Goal: Information Seeking & Learning: Check status

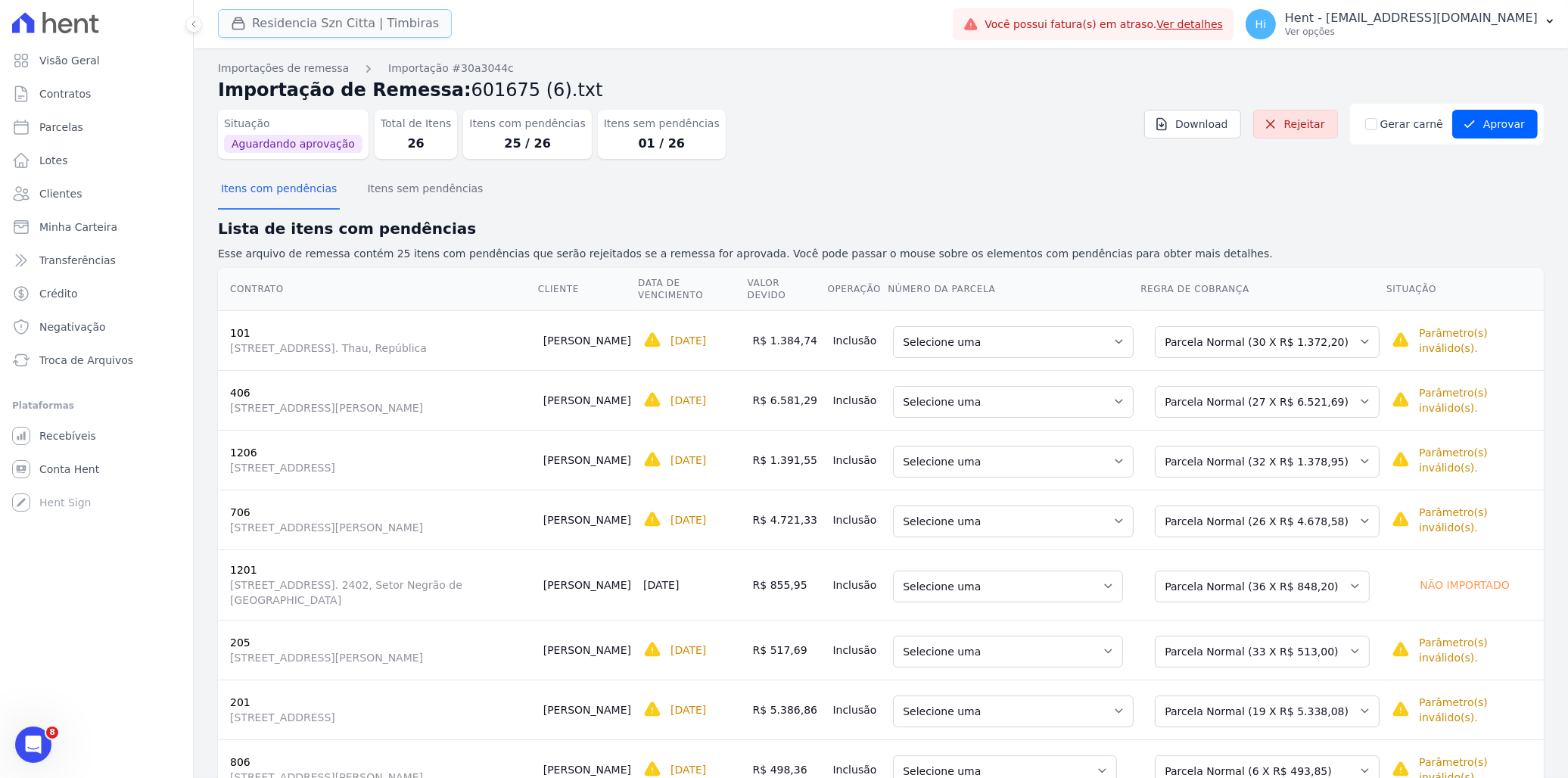
click at [301, 25] on button "Residencia Szn Citta | Timbiras" at bounding box center [334, 23] width 233 height 29
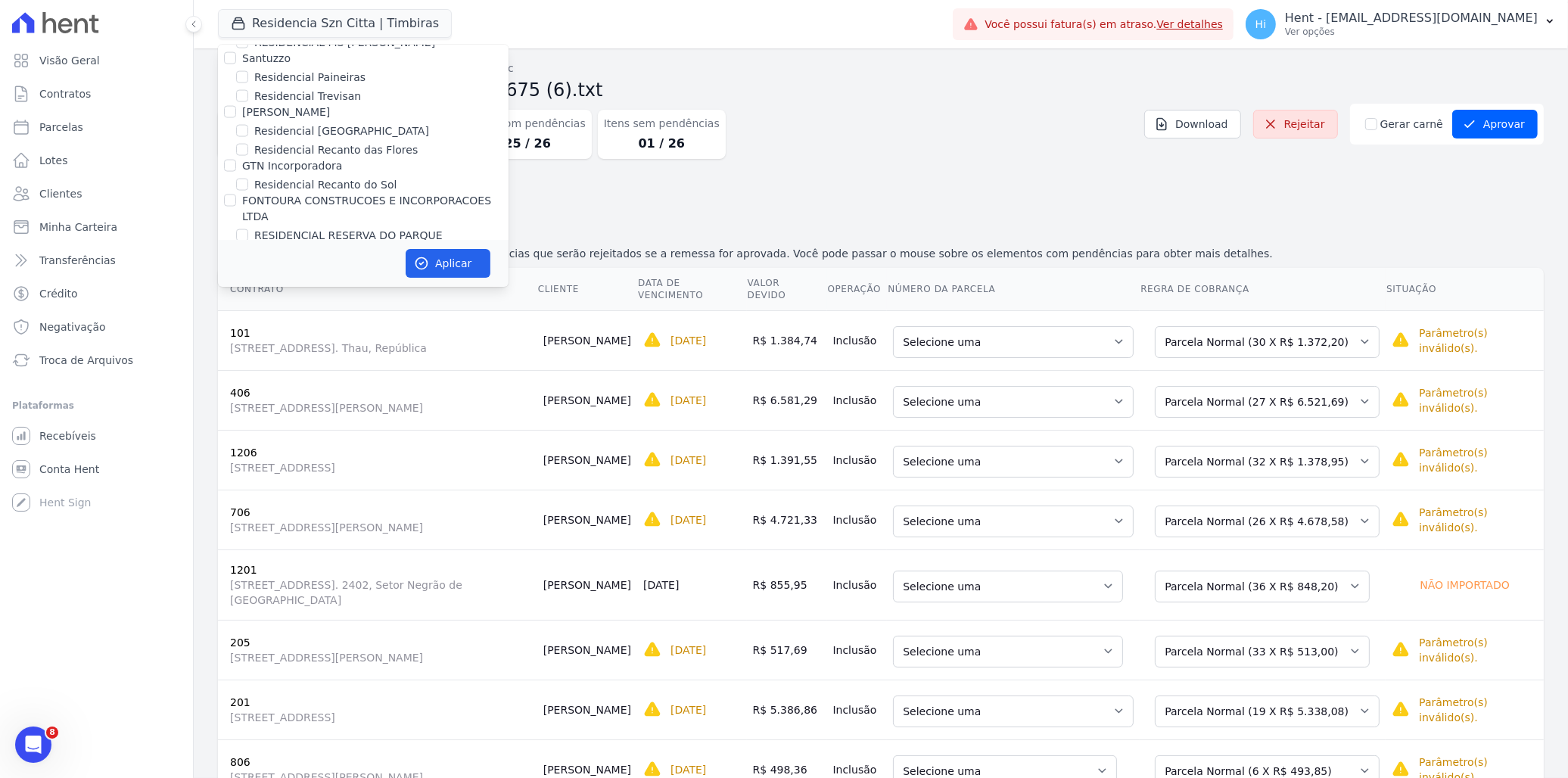
scroll to position [5491, 0]
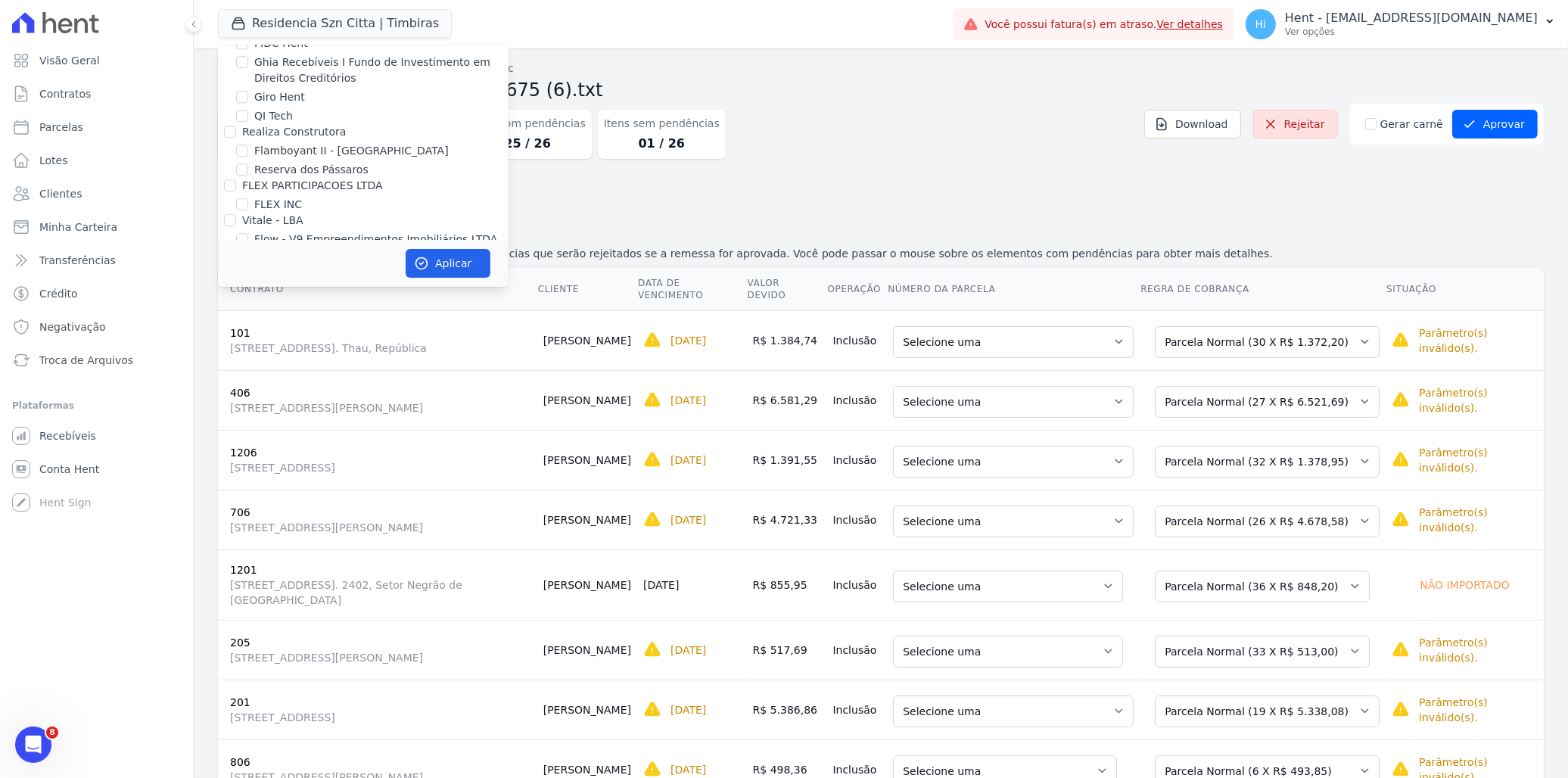
click at [228, 268] on input "Promoval" at bounding box center [230, 273] width 12 height 12
checkbox input "true"
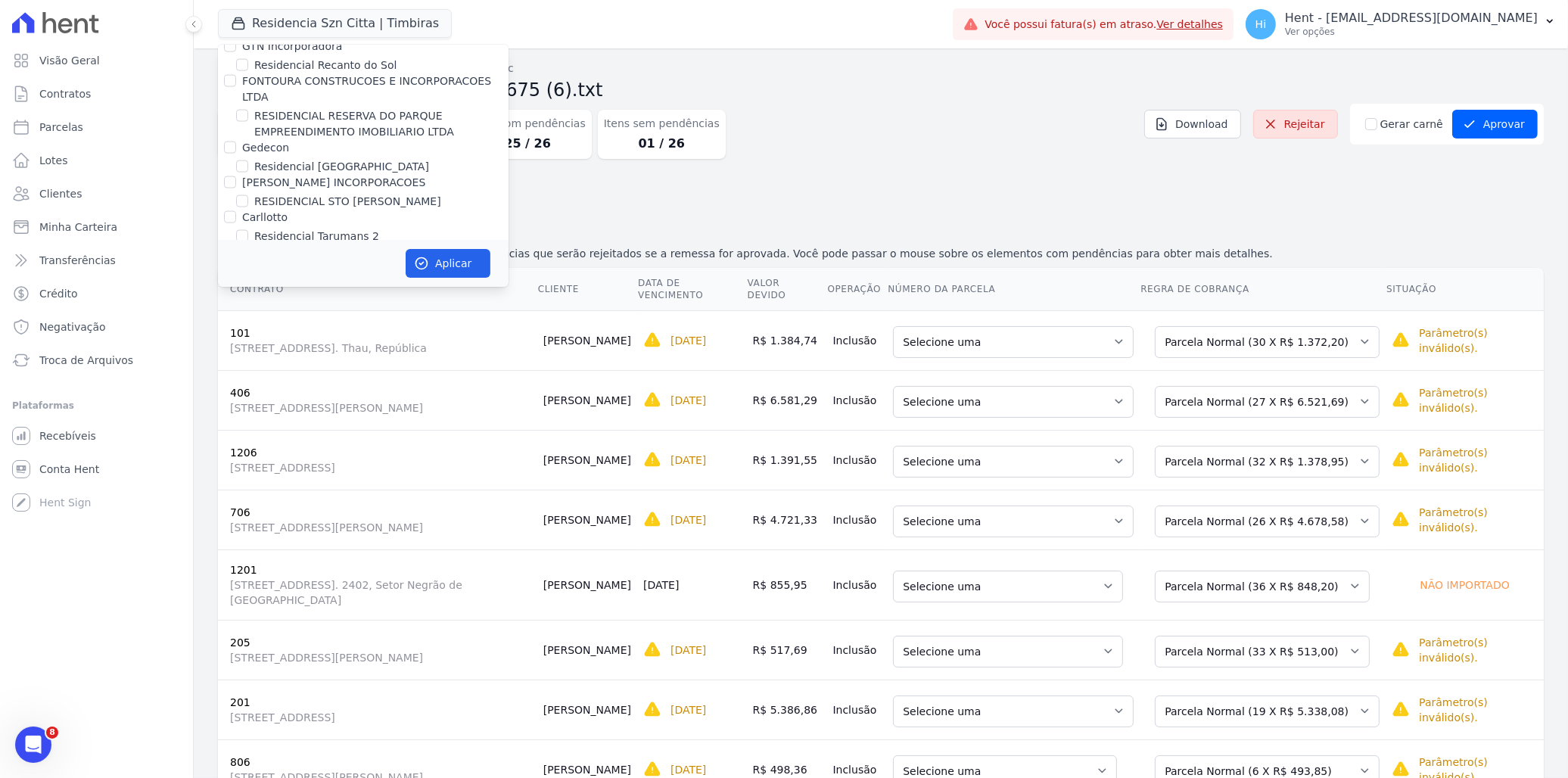
scroll to position [10007, 0]
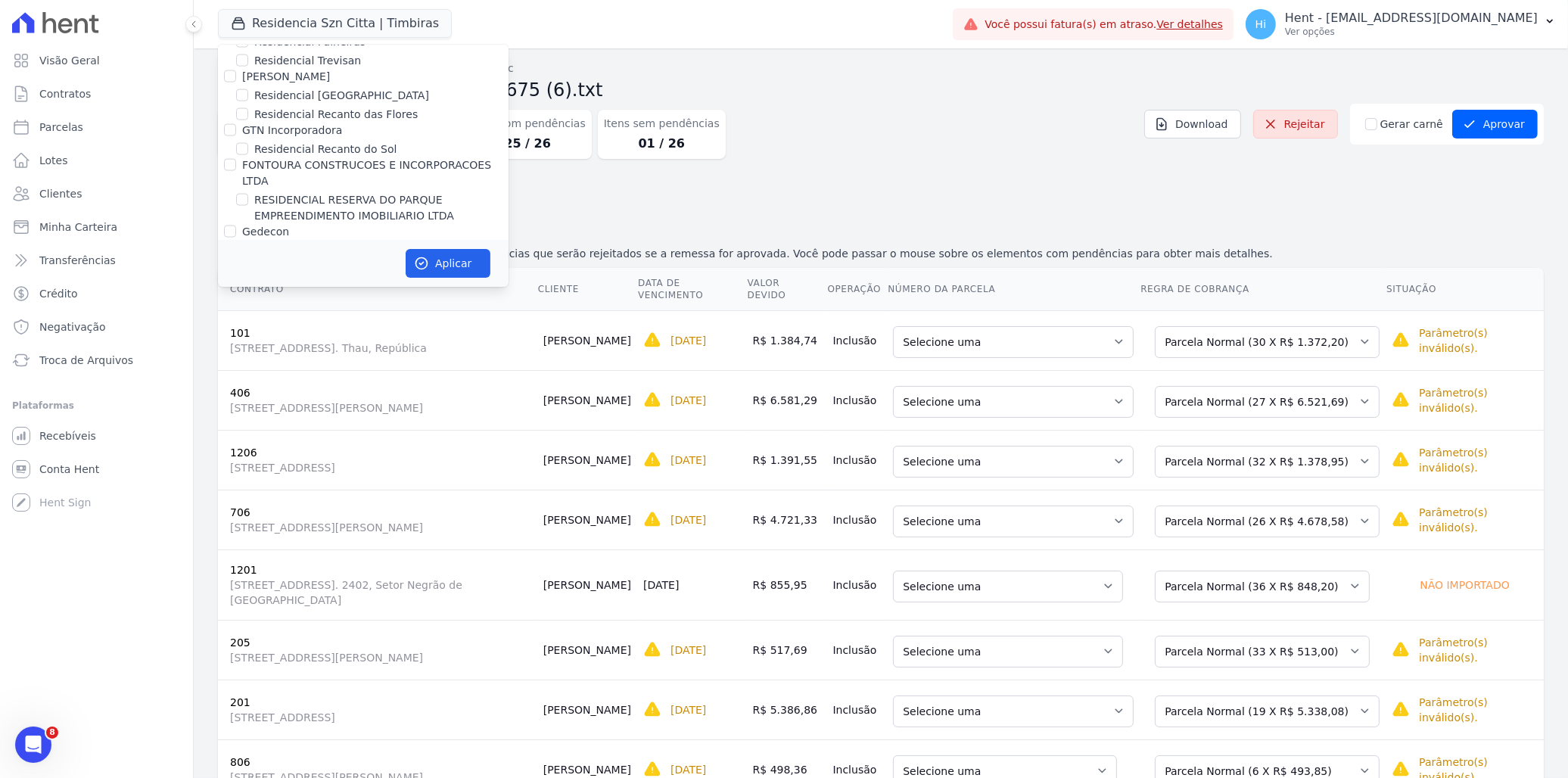
click at [310, 366] on label "Residencia SZN Citta | Timbiras" at bounding box center [338, 374] width 166 height 16
click at [248, 368] on input "Residencia SZN Citta | Timbiras" at bounding box center [242, 374] width 12 height 12
checkbox input "false"
click at [448, 261] on button "Aplicar" at bounding box center [449, 263] width 85 height 29
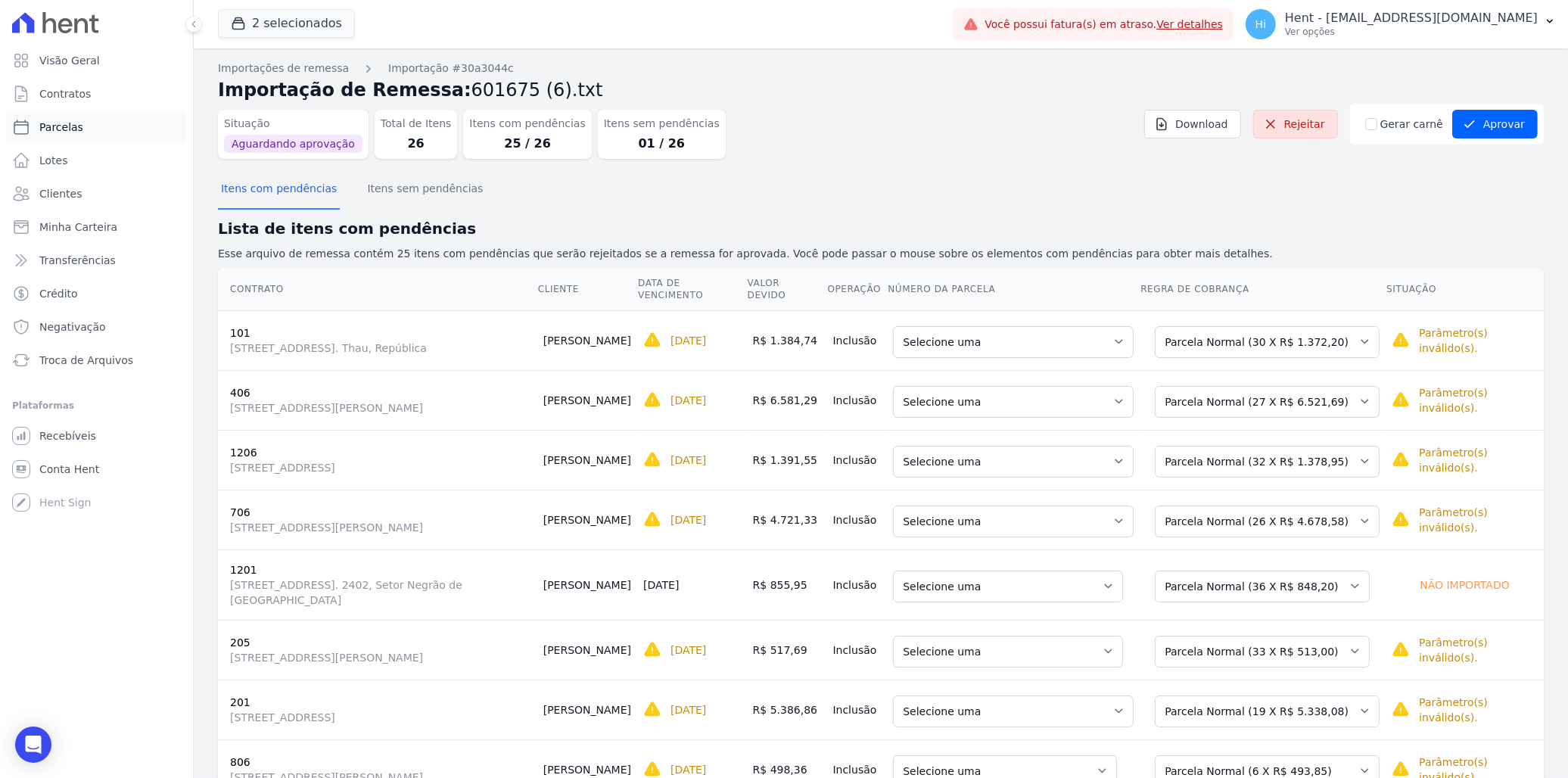
click at [77, 134] on span "Parcelas" at bounding box center [62, 127] width 44 height 15
select select
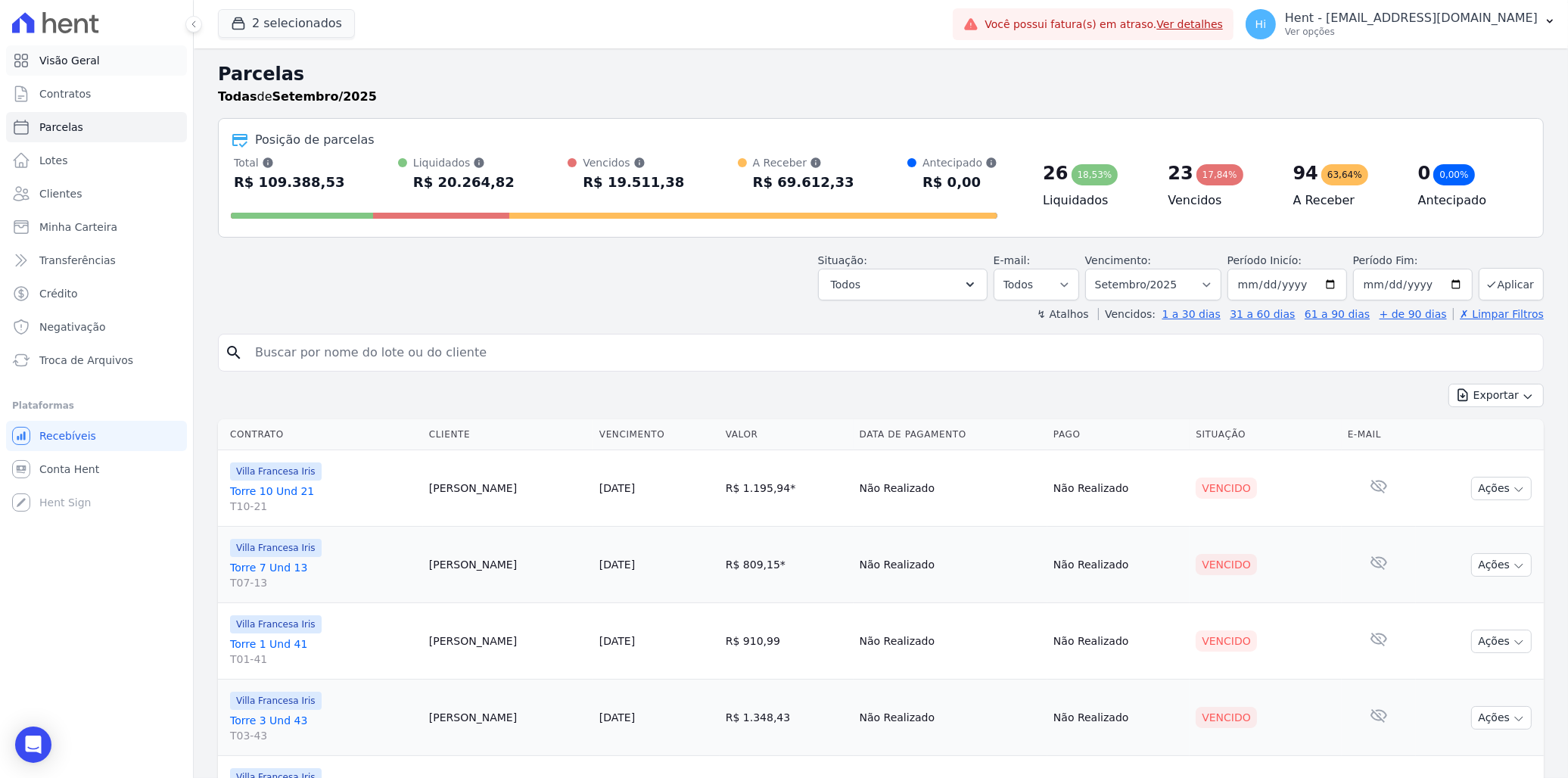
click at [64, 53] on span "Visão Geral" at bounding box center [70, 60] width 61 height 15
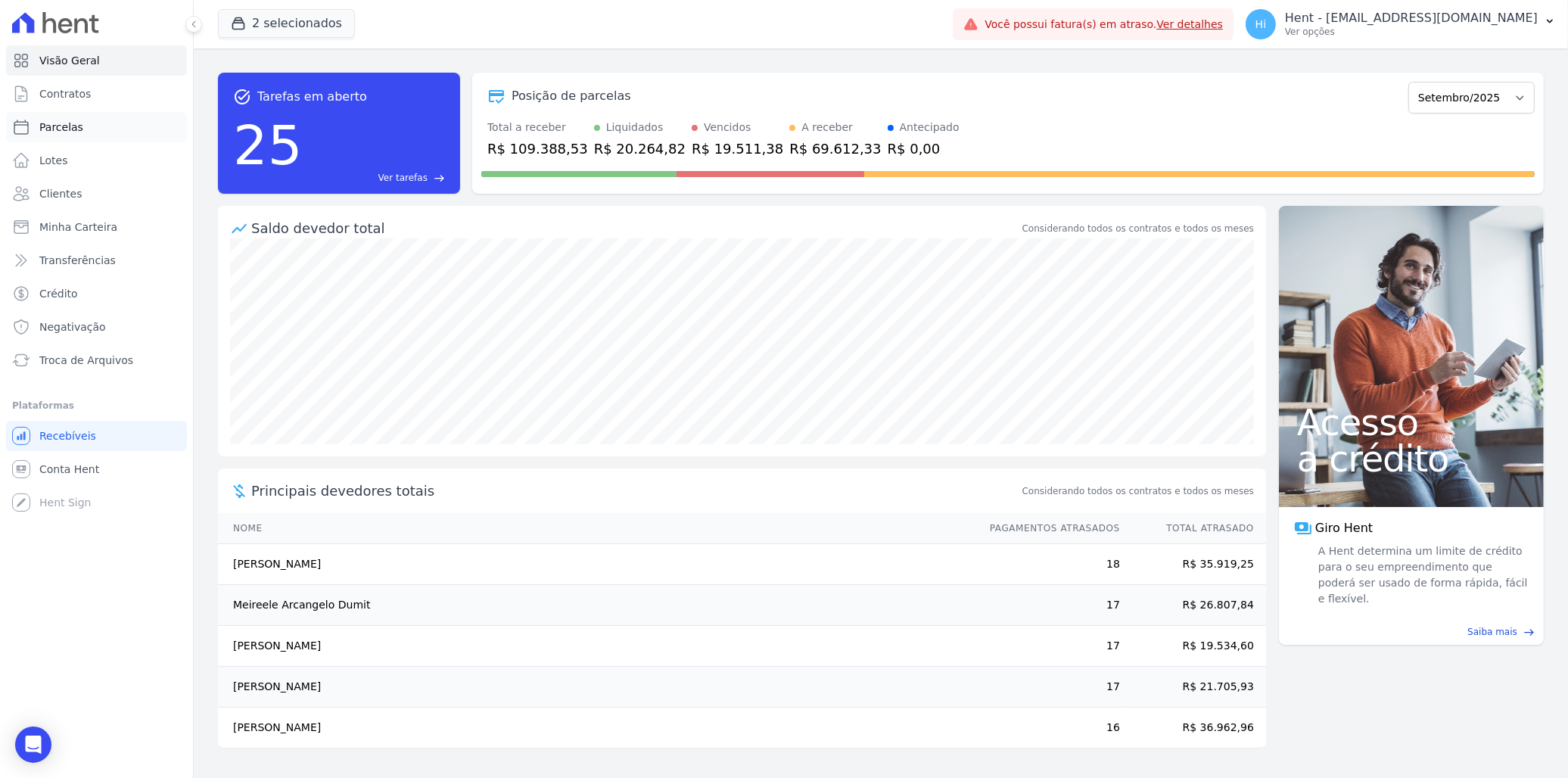
click at [53, 120] on span "Parcelas" at bounding box center [62, 127] width 44 height 15
select select
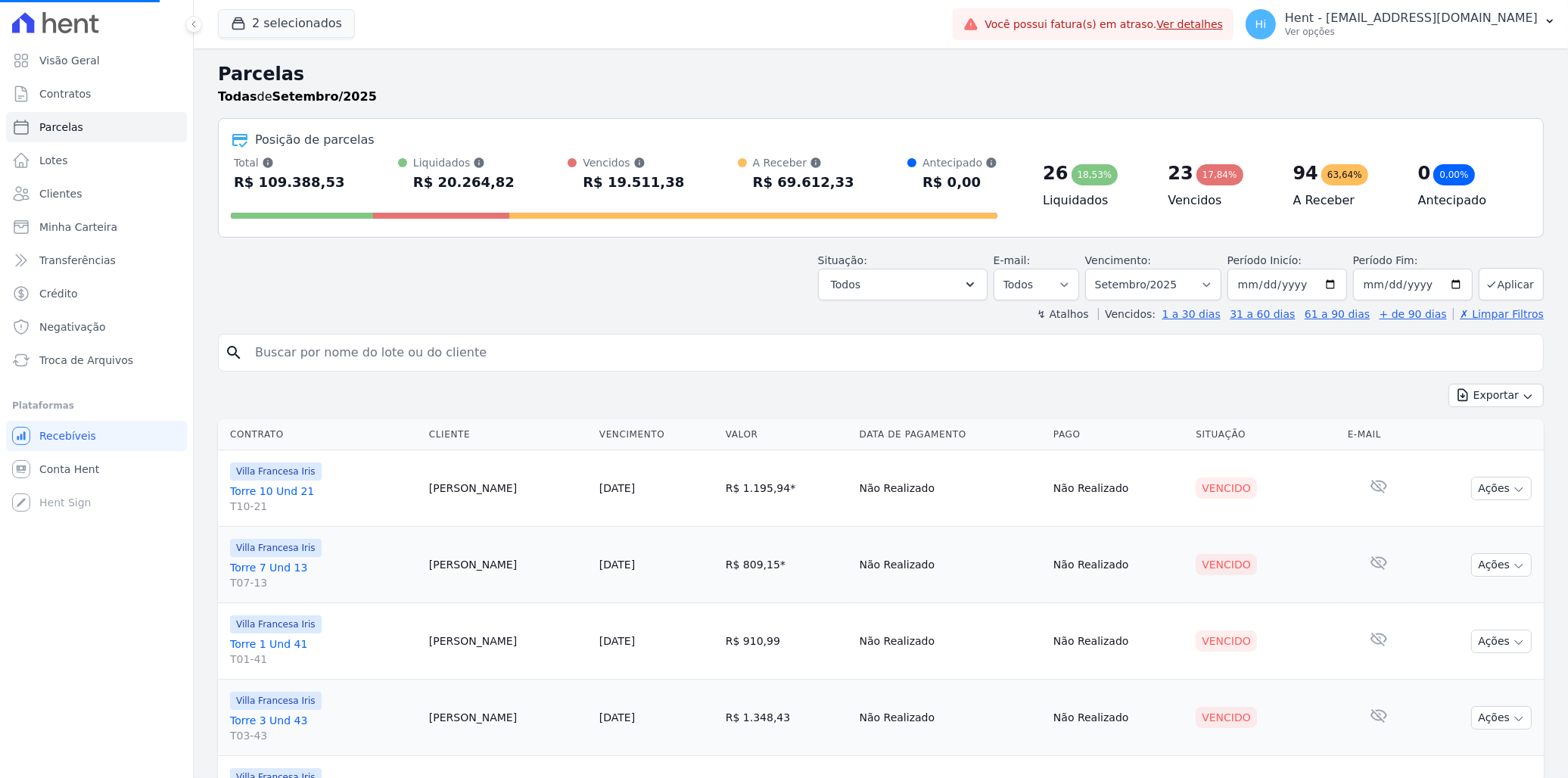
select select
click at [1207, 281] on select "Filtrar por período ──────── Todos os meses Setembro/2023 Outubro/2023 Novembro…" at bounding box center [1154, 284] width 137 height 31
select select "09/2023"
click at [1095, 269] on select "Filtrar por período ──────── Todos os meses Setembro/2023 Outubro/2023 Novembro…" at bounding box center [1154, 284] width 137 height 31
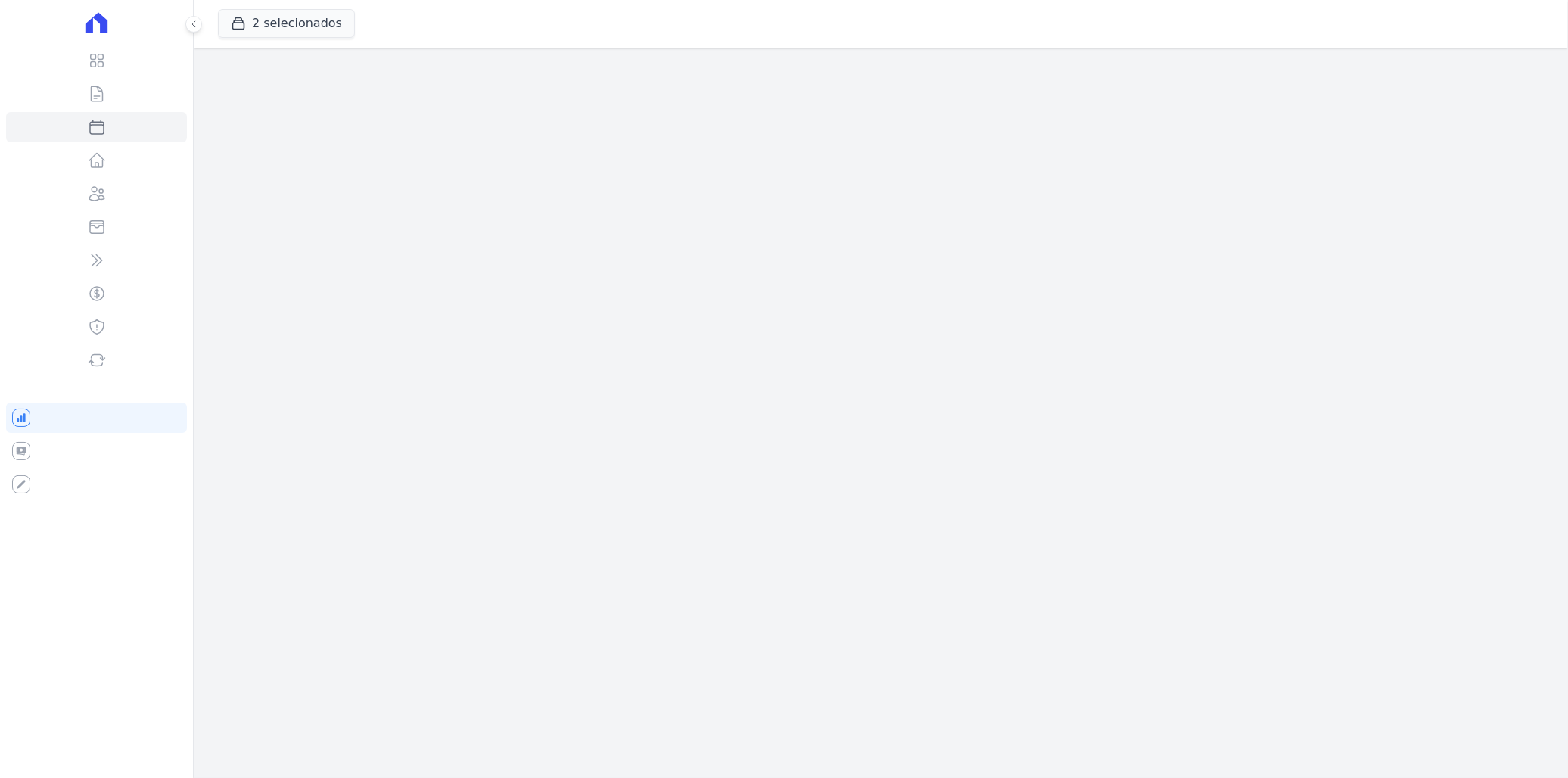
select select
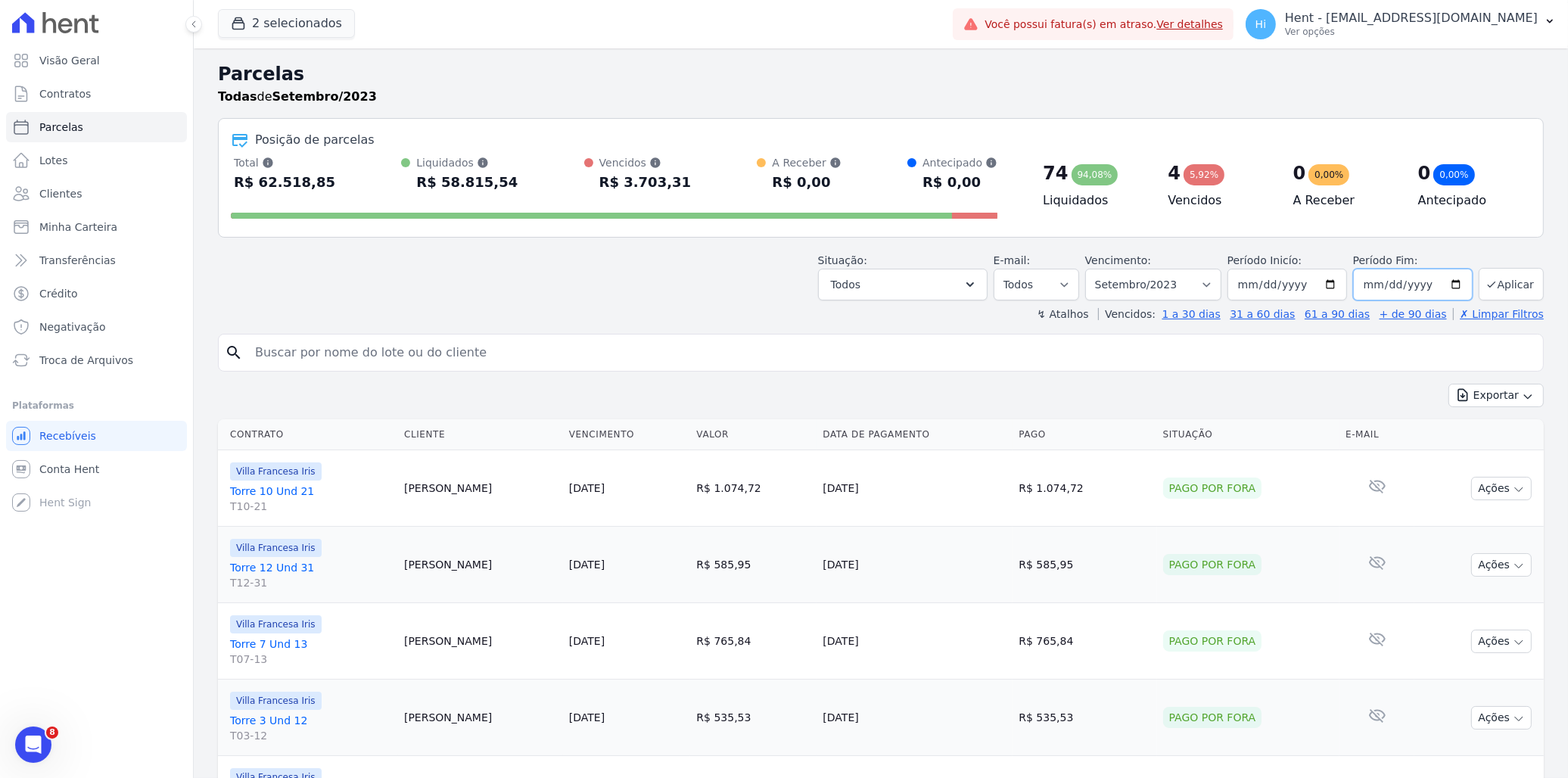
click at [1442, 284] on input "[DATE]" at bounding box center [1413, 284] width 120 height 31
type input "[DATE]"
click at [1486, 282] on icon "submit" at bounding box center [1491, 284] width 12 height 12
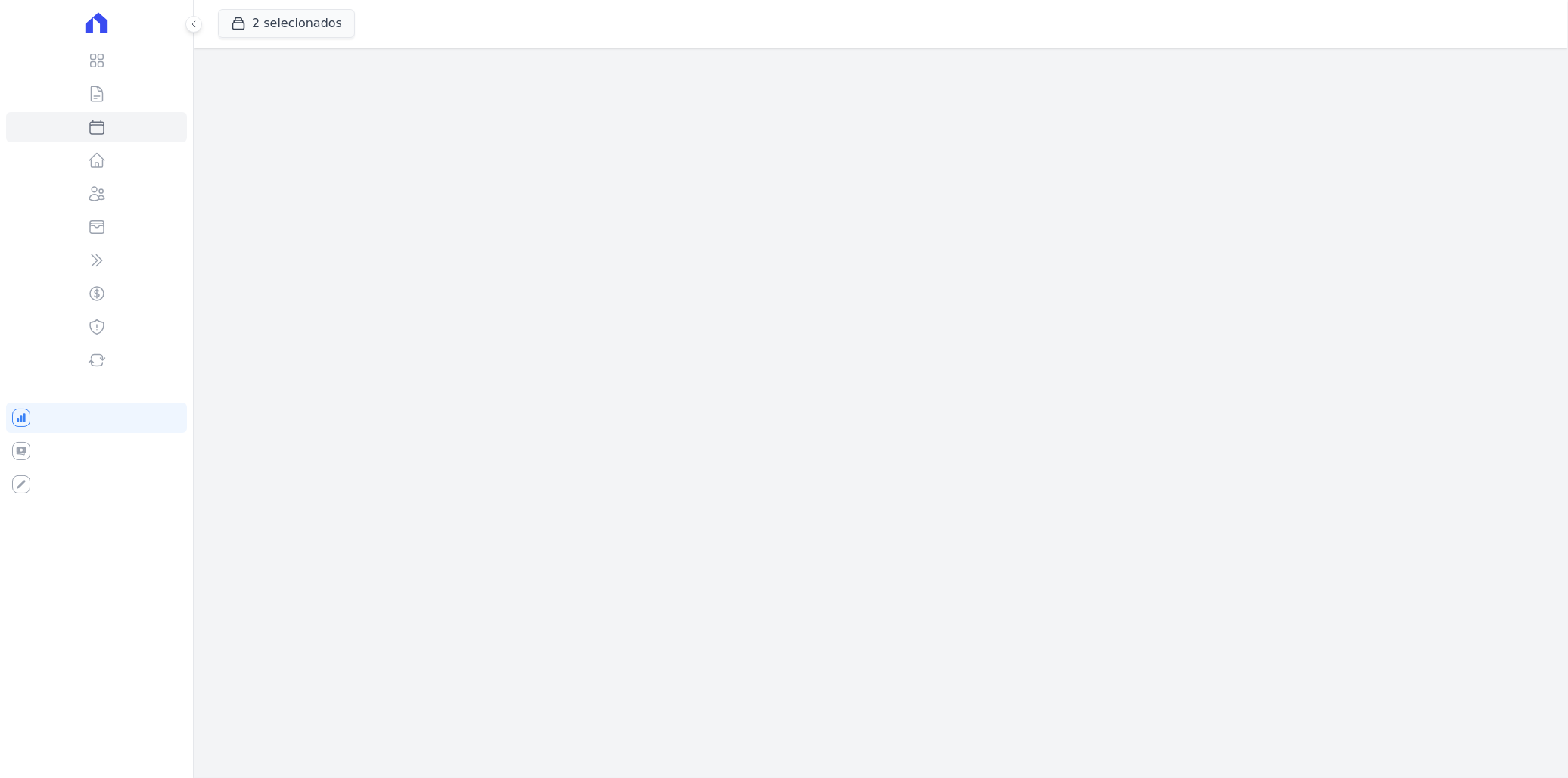
select select
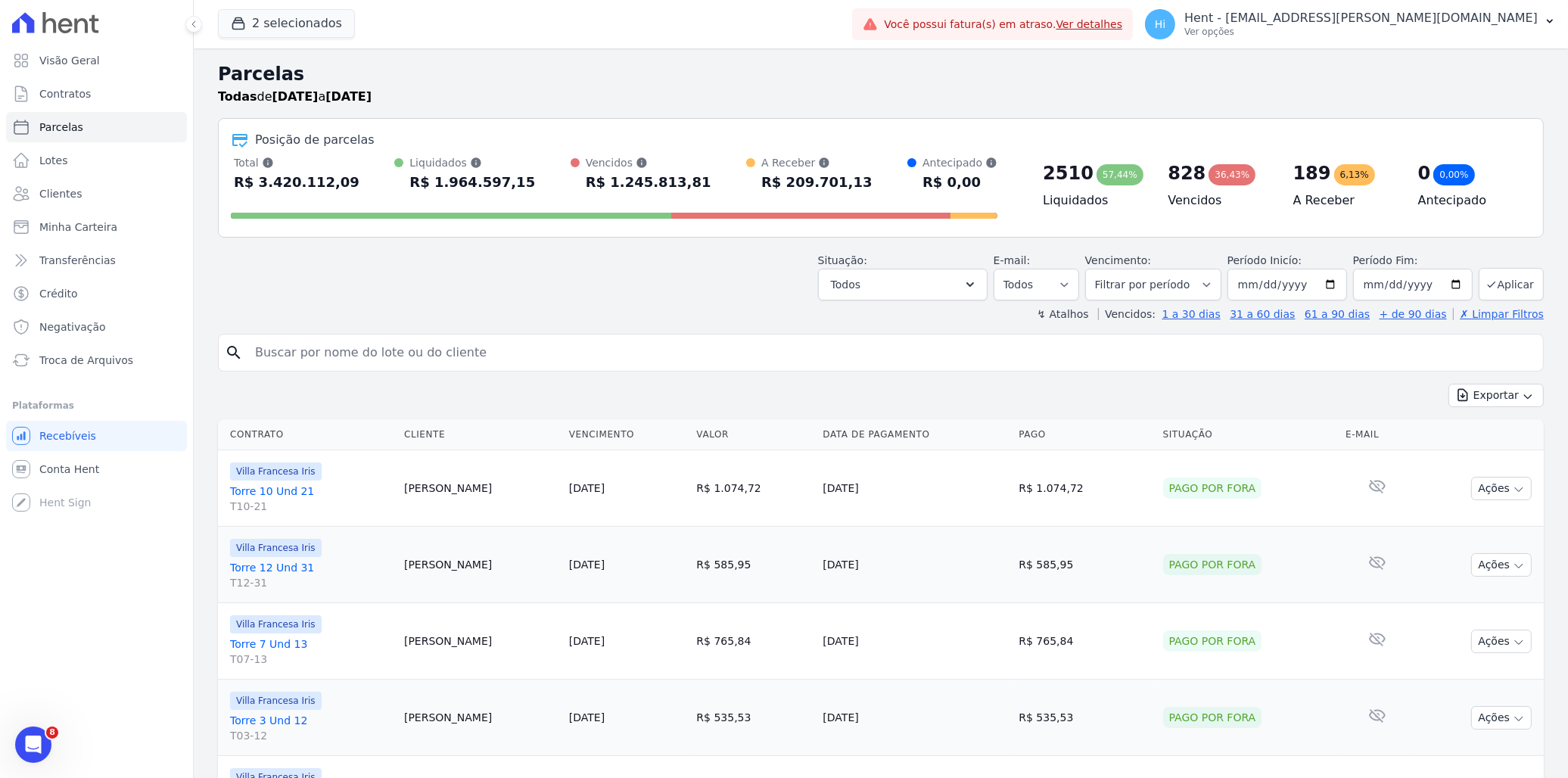
click at [281, 488] on link "Torre 10 Und 21 T10-21" at bounding box center [311, 498] width 162 height 30
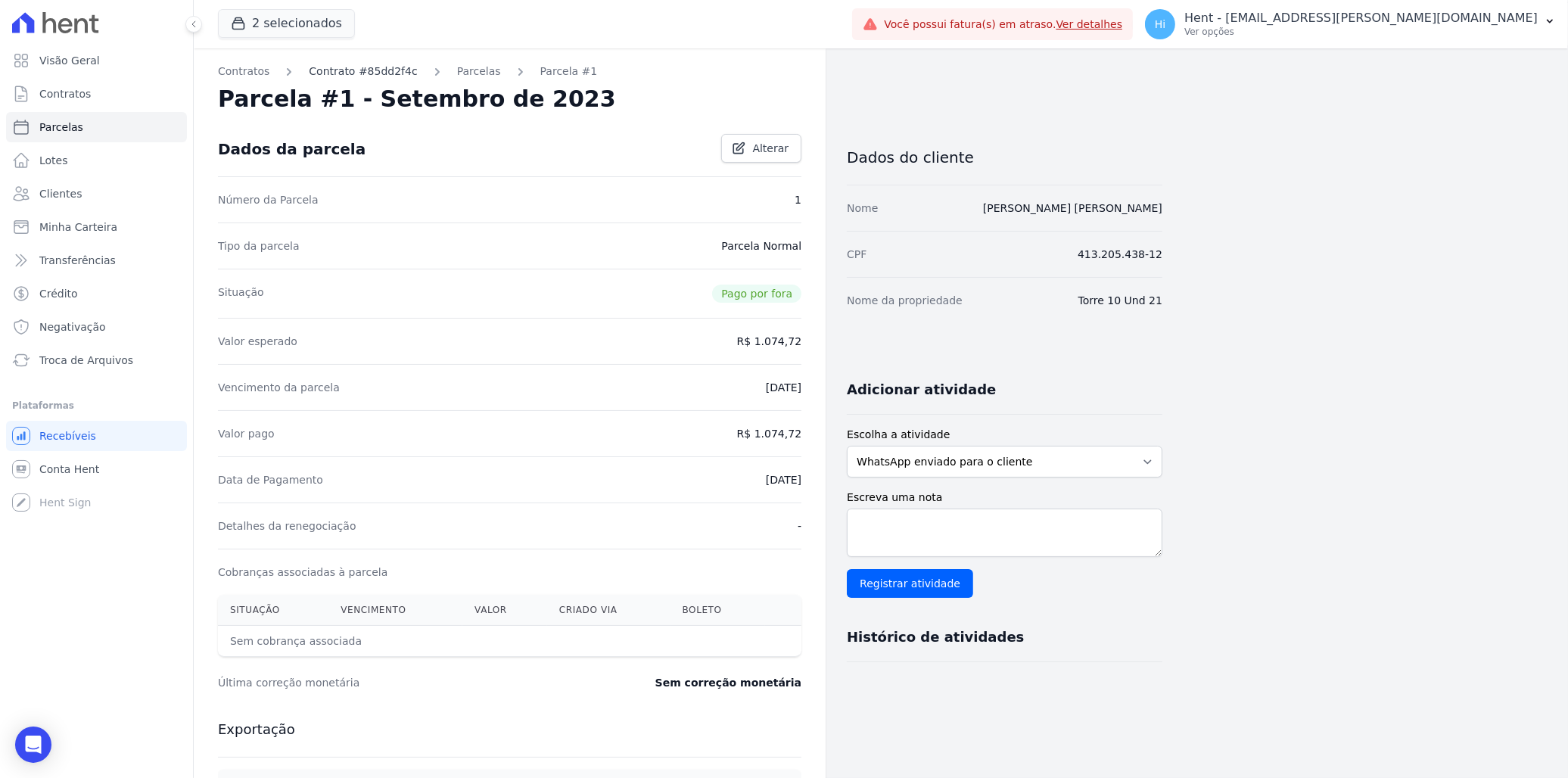
click at [351, 71] on link "Contrato #85dd2f4c" at bounding box center [363, 71] width 108 height 16
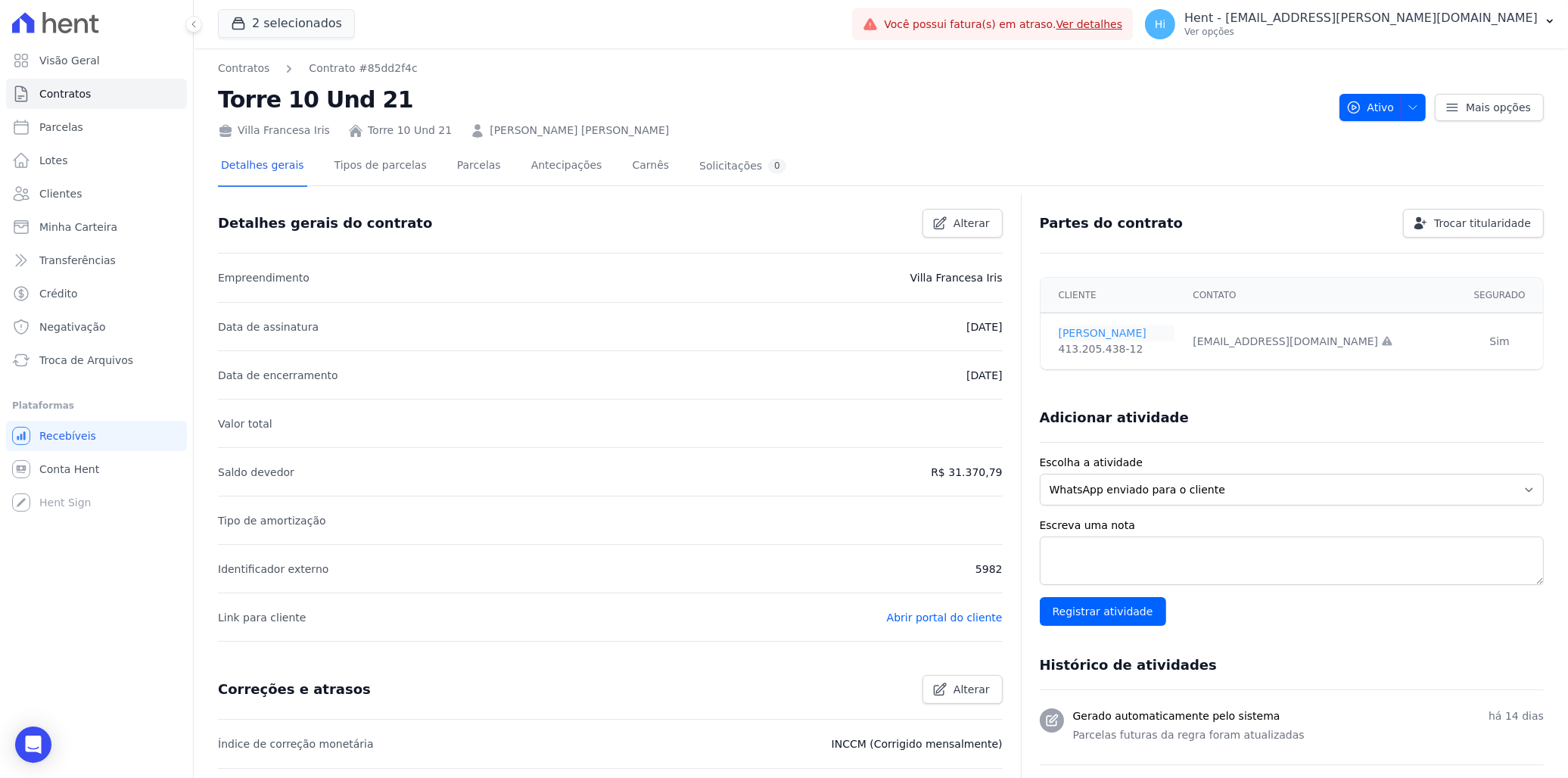
click at [1092, 334] on link "[PERSON_NAME]" at bounding box center [1117, 333] width 116 height 16
